Goal: Task Accomplishment & Management: Manage account settings

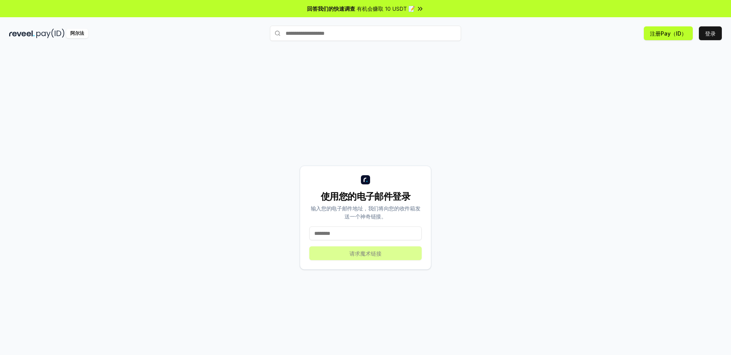
click at [352, 231] on input at bounding box center [365, 233] width 112 height 14
type input "**********"
click at [364, 257] on button "请求魔术链接" at bounding box center [365, 253] width 112 height 14
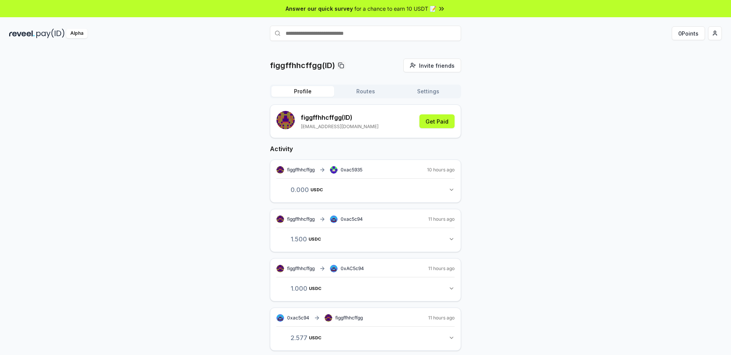
click at [425, 89] on button "Settings" at bounding box center [428, 91] width 63 height 11
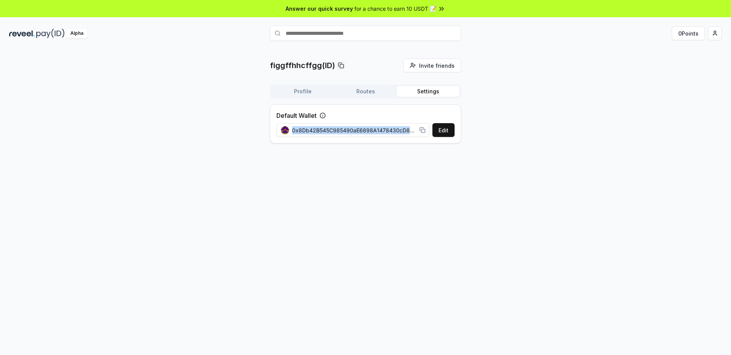
drag, startPoint x: 293, startPoint y: 130, endPoint x: 426, endPoint y: 133, distance: 133.1
click at [426, 133] on div "0x8Db42B545C985490aE6898A1478430cD8d12149A" at bounding box center [354, 130] width 154 height 17
click at [374, 230] on div "figgffhhcffgg(ID) Invite friends Invite Profile Routes Settings Default Wallet …" at bounding box center [365, 210] width 731 height 334
click at [422, 129] on rect at bounding box center [423, 130] width 3 height 3
click at [396, 217] on div "figgffhhcffgg(ID) Invite friends Invite Profile Routes Settings Default Wallet …" at bounding box center [365, 210] width 731 height 334
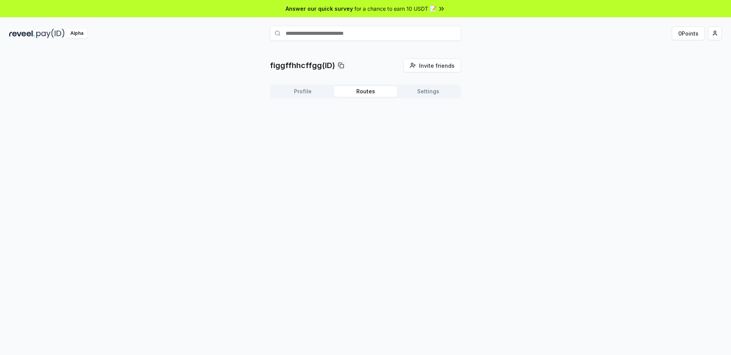
click at [362, 91] on button "Routes" at bounding box center [365, 91] width 63 height 11
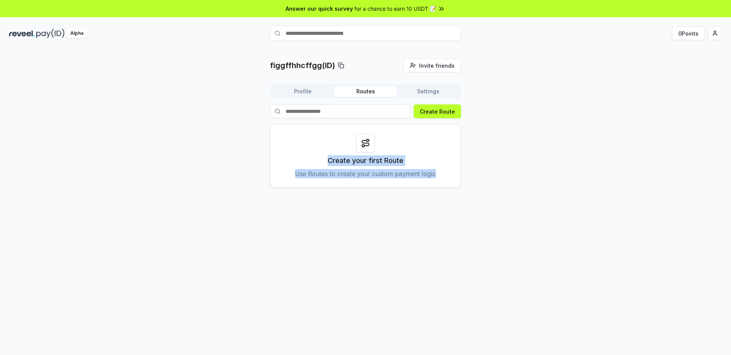
drag, startPoint x: 439, startPoint y: 175, endPoint x: 318, endPoint y: 123, distance: 131.9
click at [318, 123] on div "Create Route Create your first Route Use Routes to create your custom payment l…" at bounding box center [365, 145] width 191 height 83
copy div "Create your first Route Use Routes to create your custom payment logic"
click at [627, 205] on div "figgffhhcffgg(ID) Invite friends Invite Profile Routes Settings Create Route Cr…" at bounding box center [365, 210] width 731 height 334
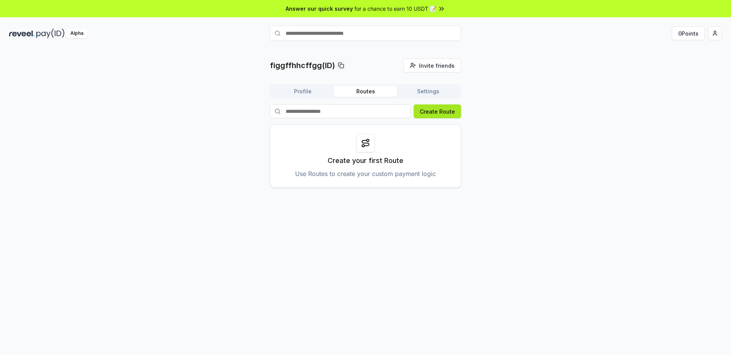
click at [438, 112] on button "Create Route" at bounding box center [437, 111] width 47 height 14
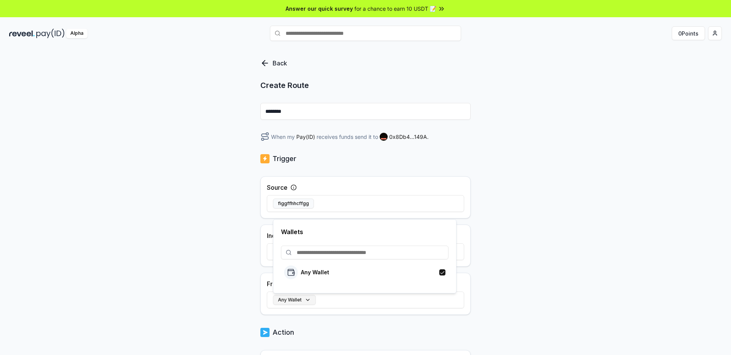
click at [311, 298] on button "Any Wallet" at bounding box center [294, 300] width 43 height 10
click at [657, 270] on div "Back Create Route ******** When my Pay(ID) receives funds send it to 0x8Db4...1…" at bounding box center [365, 210] width 731 height 334
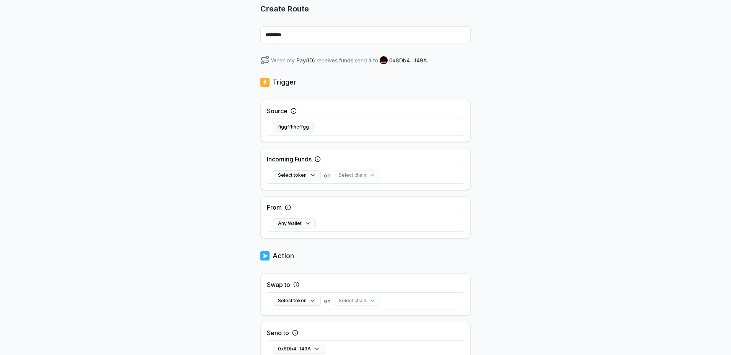
scroll to position [138, 0]
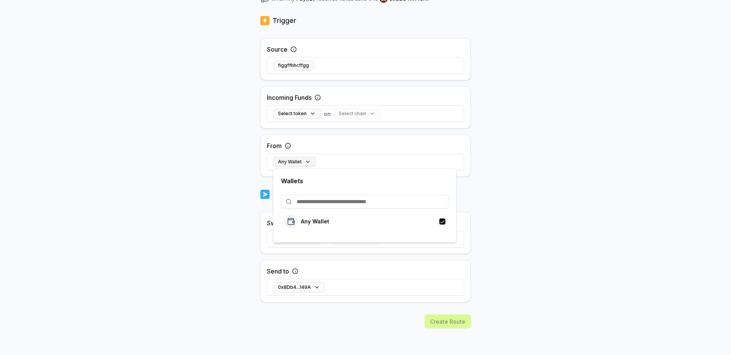
click at [309, 162] on button "Any Wallet" at bounding box center [294, 162] width 43 height 10
click at [320, 200] on input at bounding box center [365, 202] width 168 height 14
paste input "**********"
type input "**********"
click at [394, 245] on p "0xAC5c94B3C1B2D7184dab6f762ab03e8D266A6C79" at bounding box center [375, 244] width 148 height 6
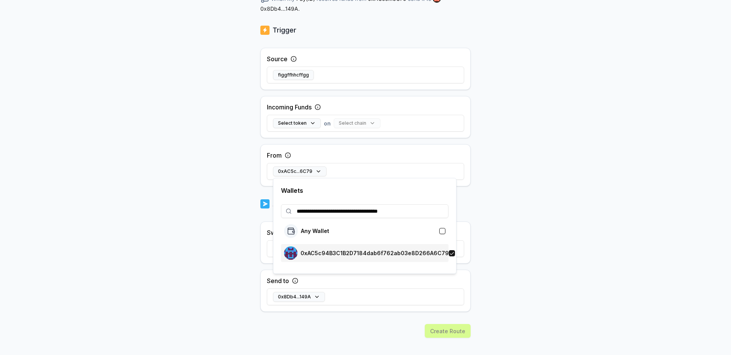
click at [395, 257] on div "0xAC5c94B3C1B2D7184dab6f762ab03e8D266A6C79" at bounding box center [366, 252] width 165 height 13
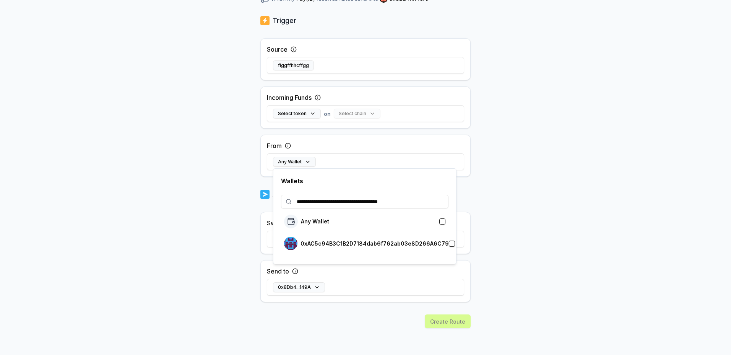
click at [564, 230] on div "Back Create Route ******** When my Pay(ID) receives funds send it to 0x8Db4...1…" at bounding box center [365, 72] width 731 height 334
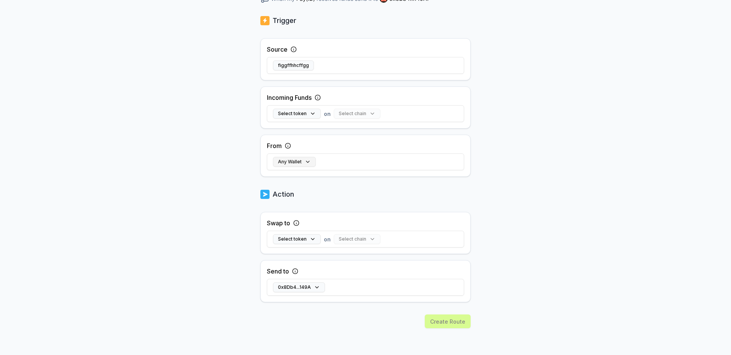
click at [307, 161] on button "Any Wallet" at bounding box center [294, 162] width 43 height 10
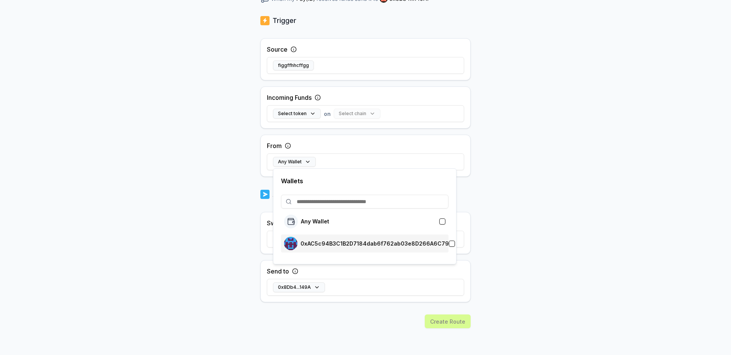
click at [293, 242] on rect at bounding box center [293, 242] width 2 height 2
click at [293, 242] on div "Wallets Any Wallet 0xAC5c94B3C1B2D7184dab6f762ab03e8D266A6C79" at bounding box center [365, 216] width 184 height 96
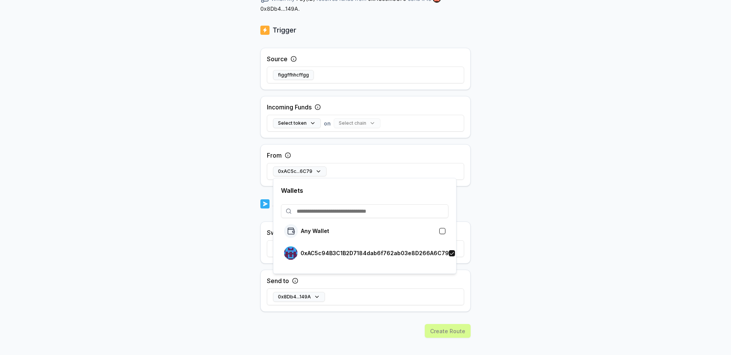
click at [543, 209] on div "Back Create Route ******** When my Pay(ID) receives funds from 0xAC5c...6C79 se…" at bounding box center [365, 72] width 731 height 334
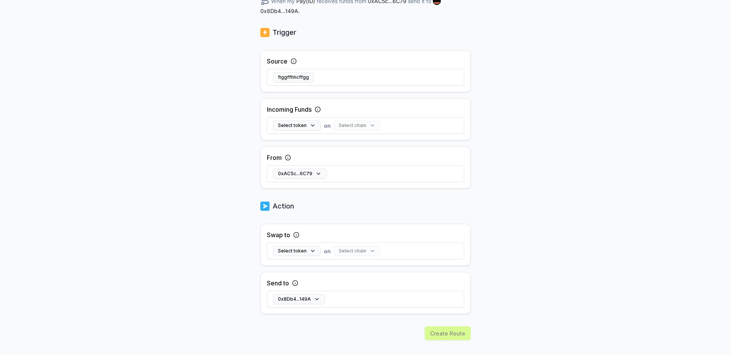
scroll to position [148, 0]
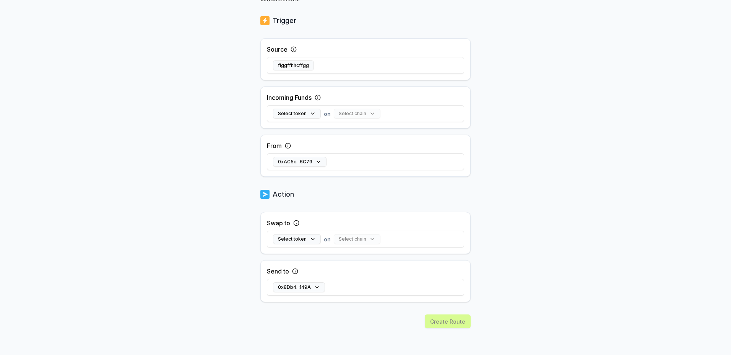
click at [449, 321] on div "Create Route" at bounding box center [365, 334] width 210 height 41
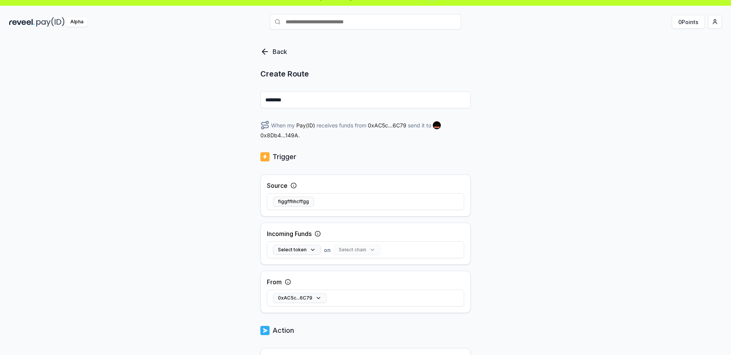
scroll to position [0, 0]
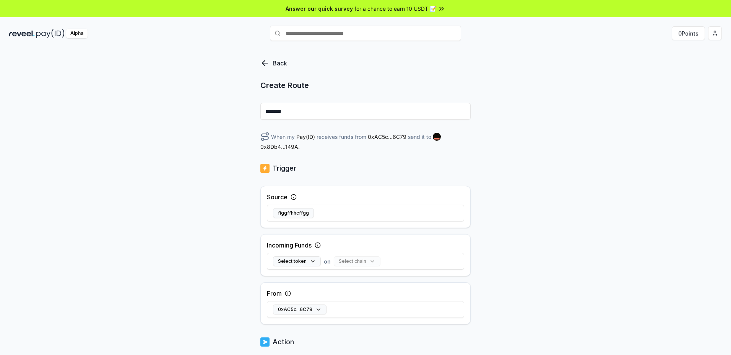
click at [605, 165] on div "Back Create Route ******** When my Pay(ID) receives funds from 0xAC5c...6C79 se…" at bounding box center [365, 210] width 731 height 334
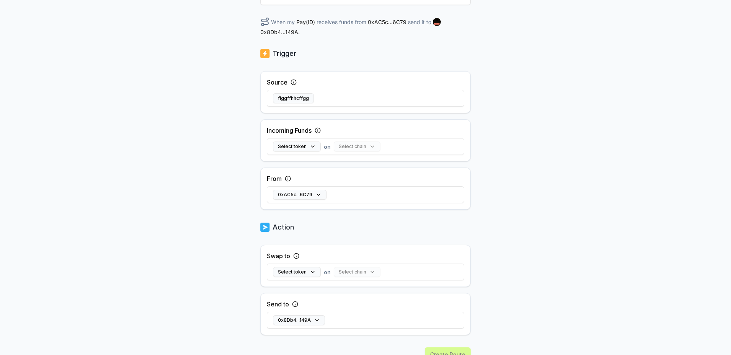
scroll to position [148, 0]
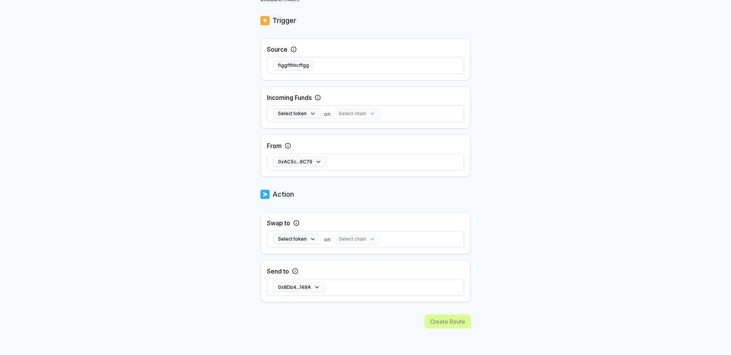
click at [552, 181] on div "Back Create Route ******** When my Pay(ID) receives funds from 0xAC5c...6C79 se…" at bounding box center [365, 63] width 731 height 334
click at [452, 323] on div "Create Route" at bounding box center [365, 334] width 210 height 41
drag, startPoint x: 452, startPoint y: 323, endPoint x: 572, endPoint y: 296, distance: 123.1
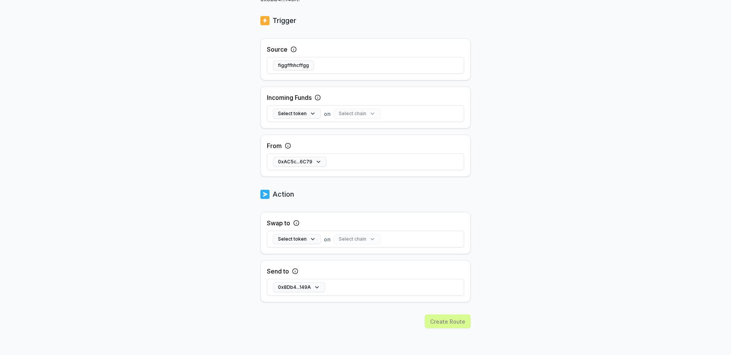
click at [572, 296] on body "Answer our quick survey for a chance to earn 10 USDT 📝 Alpha 0 Points Back Crea…" at bounding box center [365, 177] width 731 height 355
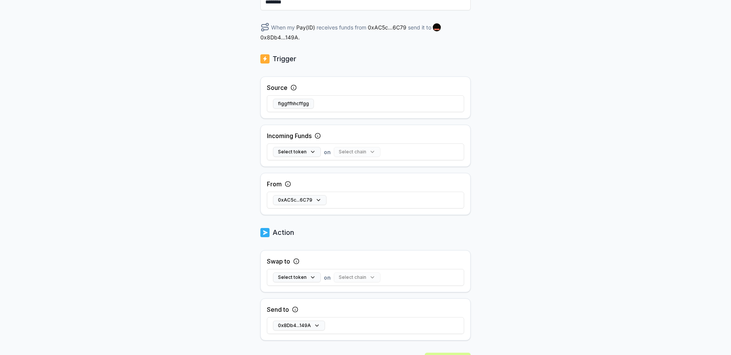
click at [288, 182] on icon at bounding box center [288, 184] width 6 height 6
click at [275, 184] on label "From" at bounding box center [274, 183] width 15 height 9
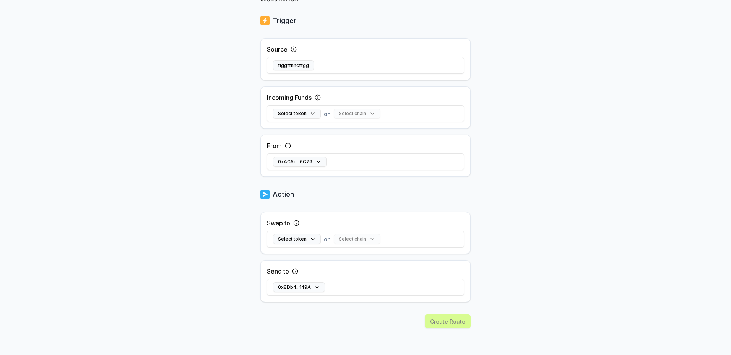
click at [368, 237] on div "Select chain" at bounding box center [357, 239] width 47 height 10
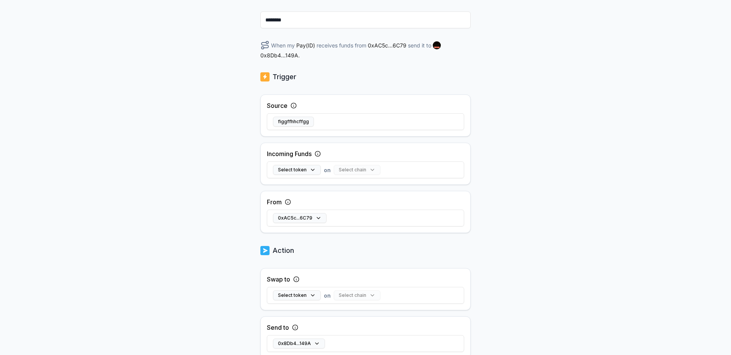
scroll to position [33, 0]
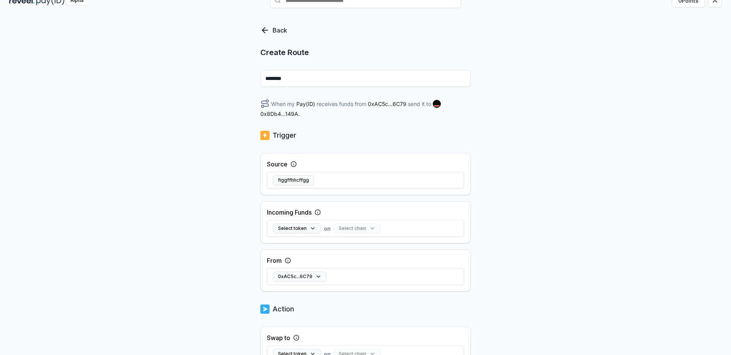
click at [531, 127] on div "Back Create Route ******** When my Pay(ID) receives funds from 0xAC5c...6C79 se…" at bounding box center [365, 177] width 731 height 334
click at [266, 33] on icon at bounding box center [264, 30] width 9 height 9
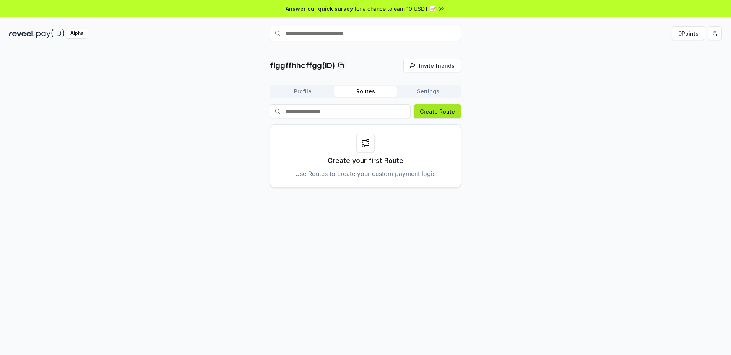
click at [443, 115] on button "Create Route" at bounding box center [437, 111] width 47 height 14
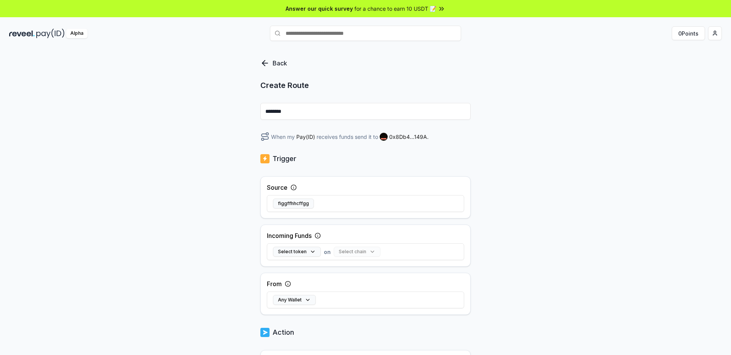
click at [266, 59] on icon at bounding box center [264, 63] width 9 height 9
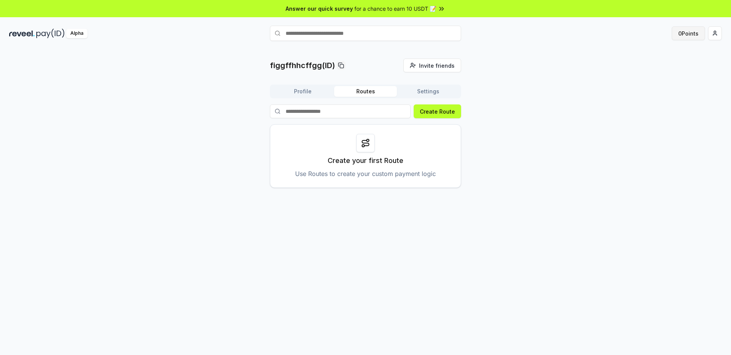
click at [687, 34] on button "0 Points" at bounding box center [688, 33] width 33 height 14
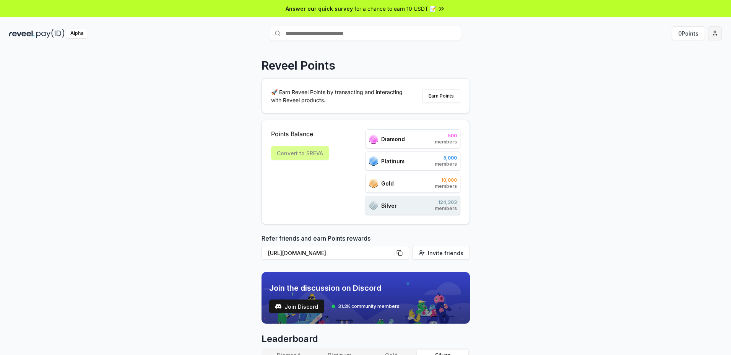
click at [716, 35] on html "Answer our quick survey for a chance to earn 10 USDT 📝 Alpha 0 Points Reveel Po…" at bounding box center [365, 177] width 731 height 355
click at [683, 78] on div "Connect Wallet" at bounding box center [679, 78] width 85 height 13
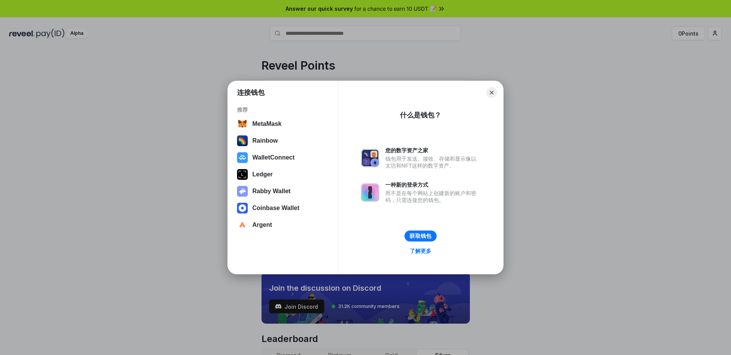
click at [419, 237] on button "获取钱包" at bounding box center [421, 236] width 32 height 11
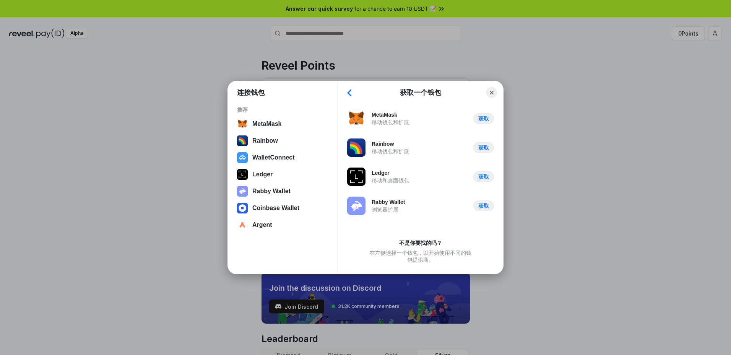
click at [347, 90] on button "Back" at bounding box center [349, 92] width 11 height 11
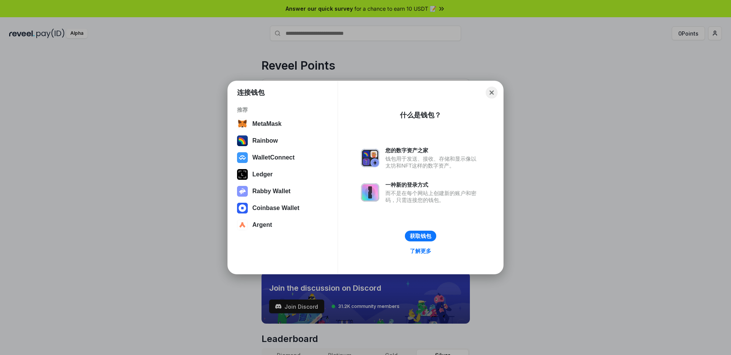
click at [493, 91] on button "Close" at bounding box center [492, 93] width 12 height 12
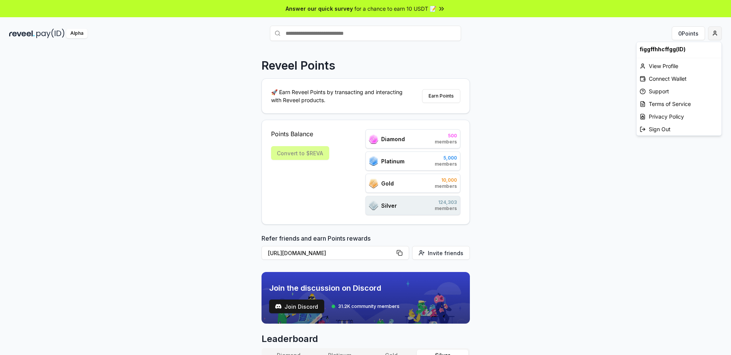
click at [715, 31] on html "Answer our quick survey for a chance to earn 10 USDT 📝 Alpha 0 Points Reveel Po…" at bounding box center [365, 177] width 731 height 355
click at [685, 77] on div "Connect Wallet" at bounding box center [679, 78] width 85 height 13
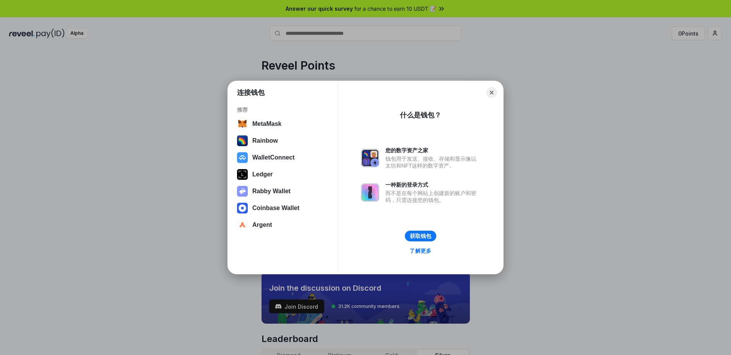
click at [423, 252] on link "了解更多" at bounding box center [420, 251] width 31 height 10
click at [280, 160] on button "WalletConnect" at bounding box center [283, 157] width 96 height 15
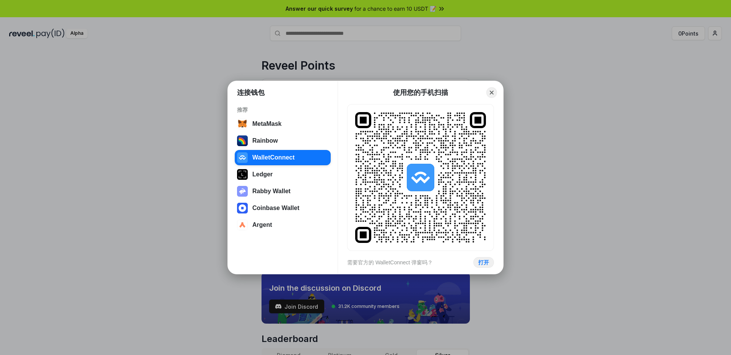
click at [417, 238] on rect at bounding box center [420, 177] width 131 height 131
click at [477, 263] on button "打开" at bounding box center [483, 262] width 21 height 11
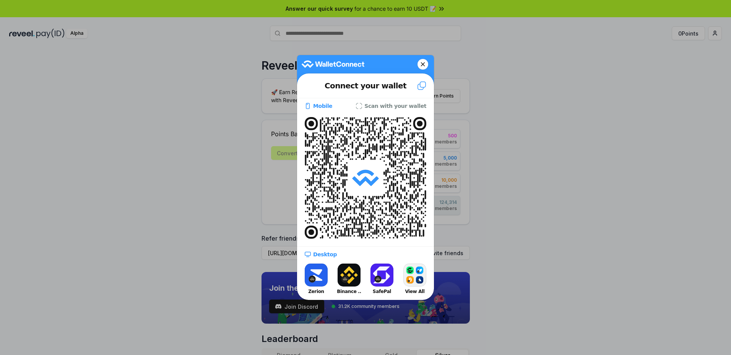
click at [352, 280] on button "Binance .." at bounding box center [349, 279] width 31 height 34
